Goal: Find contact information: Find contact information

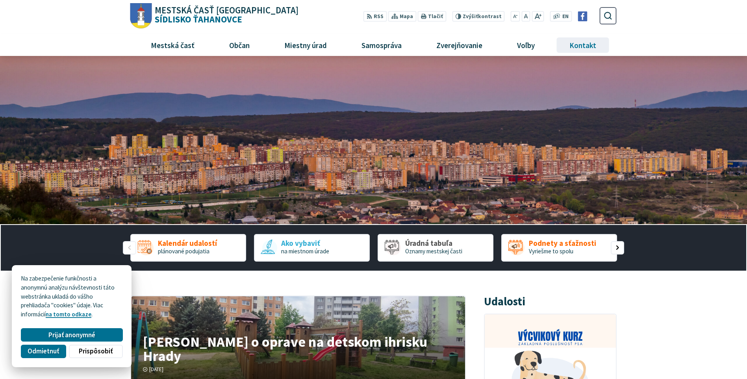
click at [573, 46] on span "Kontakt" at bounding box center [583, 44] width 33 height 21
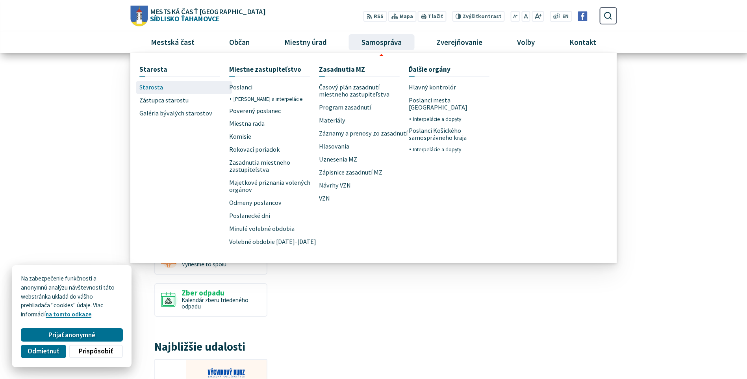
click at [143, 87] on span "Starosta" at bounding box center [151, 87] width 24 height 13
